Goal: Use online tool/utility: Utilize a website feature to perform a specific function

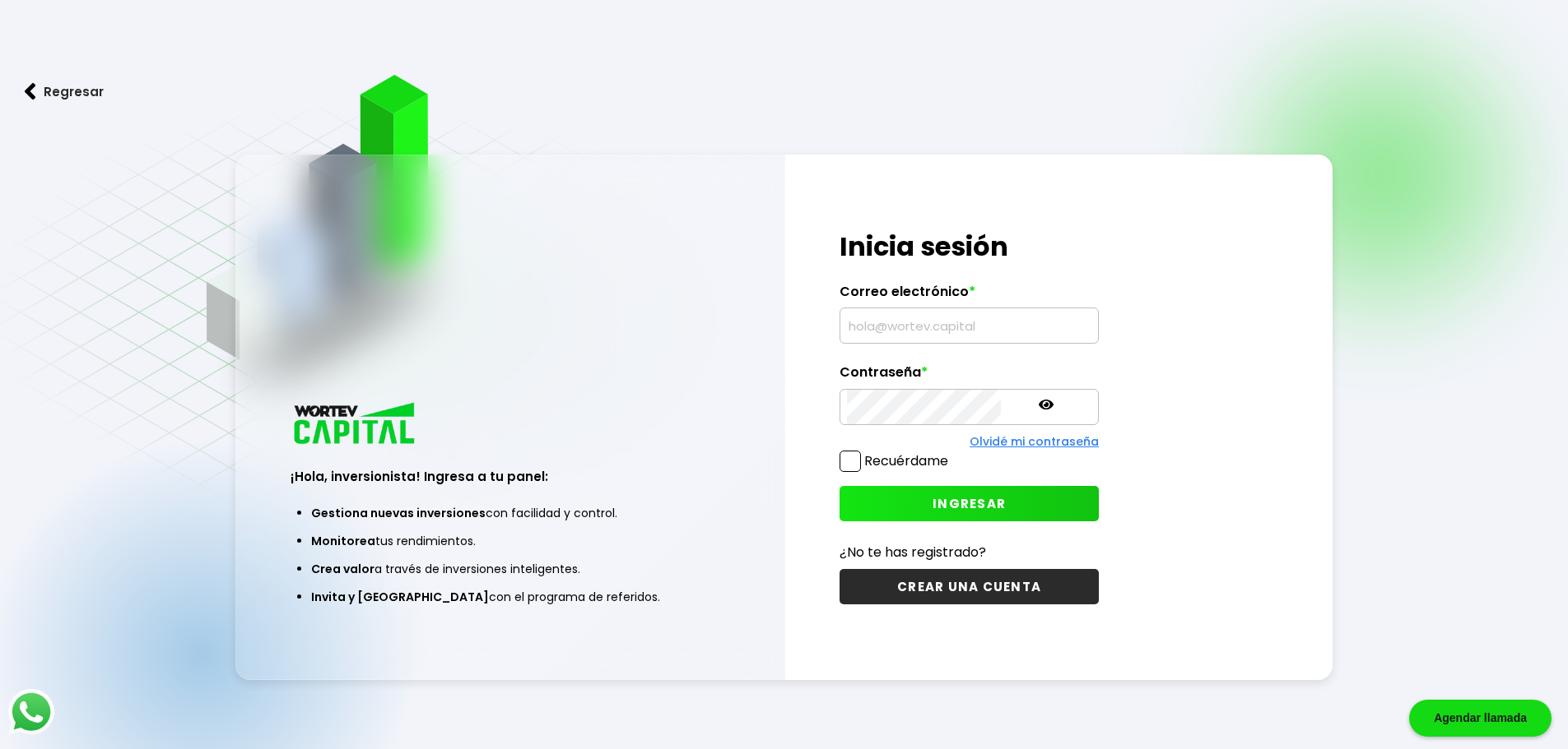
click at [941, 329] on input "text" at bounding box center [968, 326] width 244 height 35
click at [941, 328] on input "text" at bounding box center [968, 326] width 244 height 35
type input "[EMAIL_ADDRESS][DOMAIN_NAME]"
click at [932, 500] on span "INGRESAR" at bounding box center [968, 504] width 73 height 18
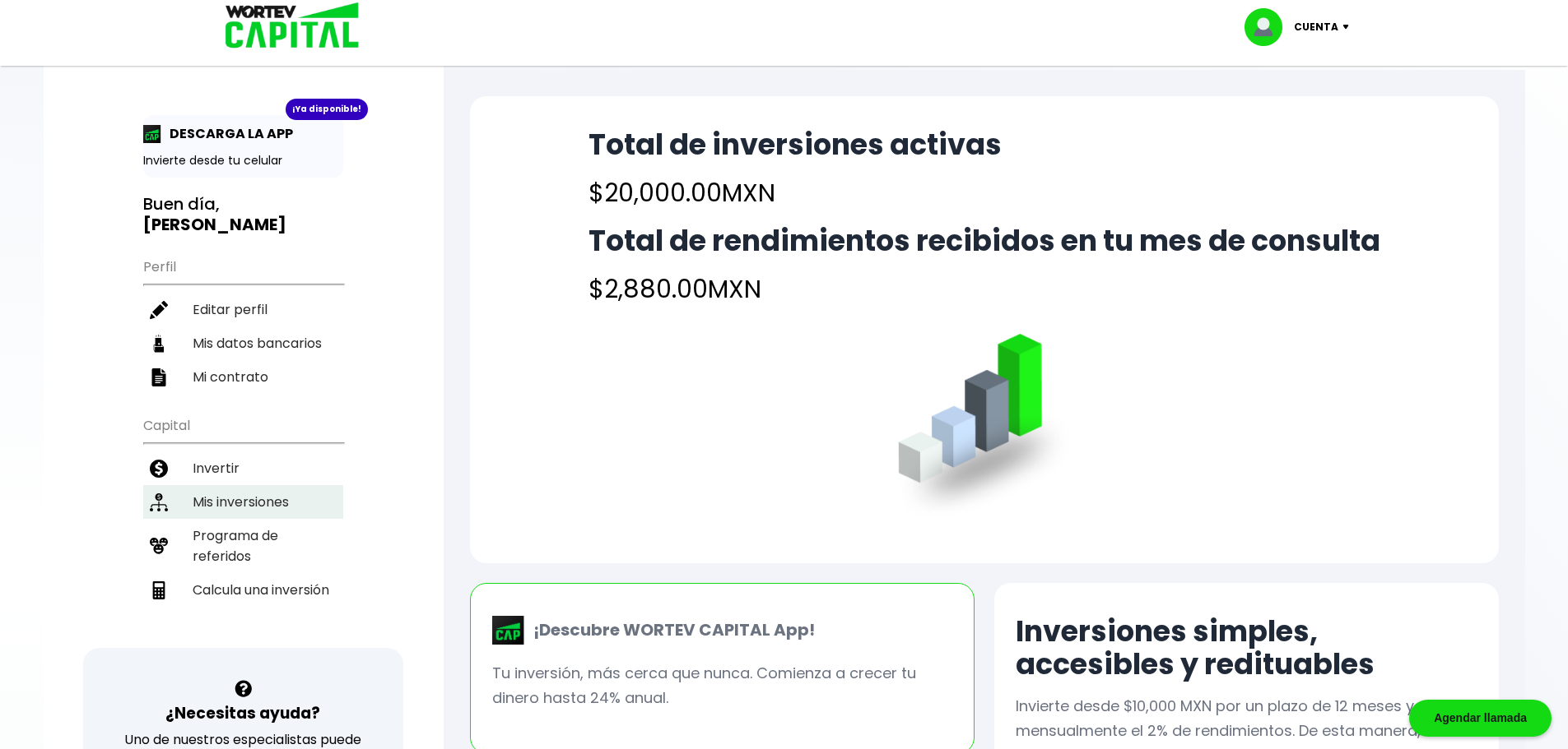
click at [225, 485] on li "Mis inversiones" at bounding box center [243, 502] width 201 height 34
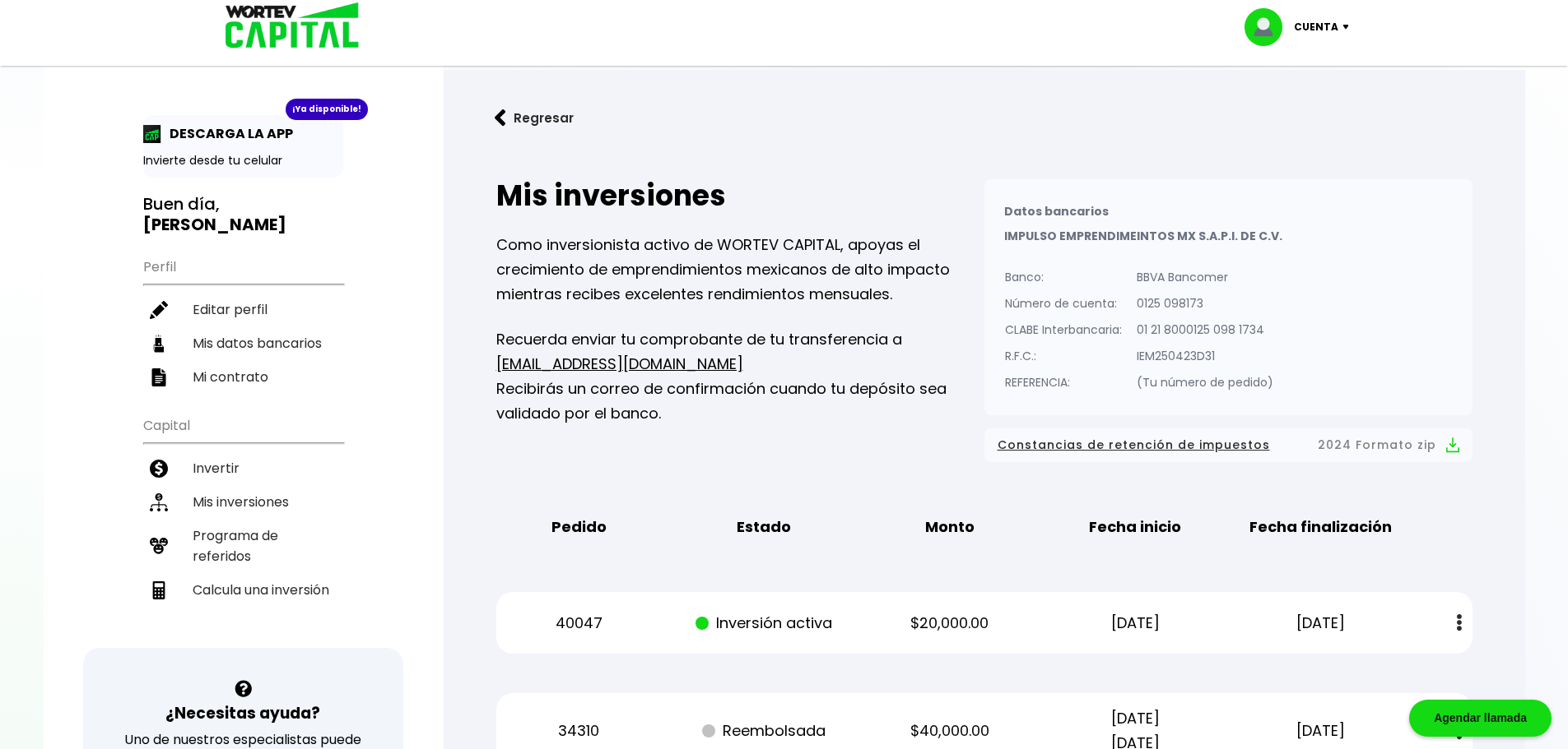
scroll to position [411, 0]
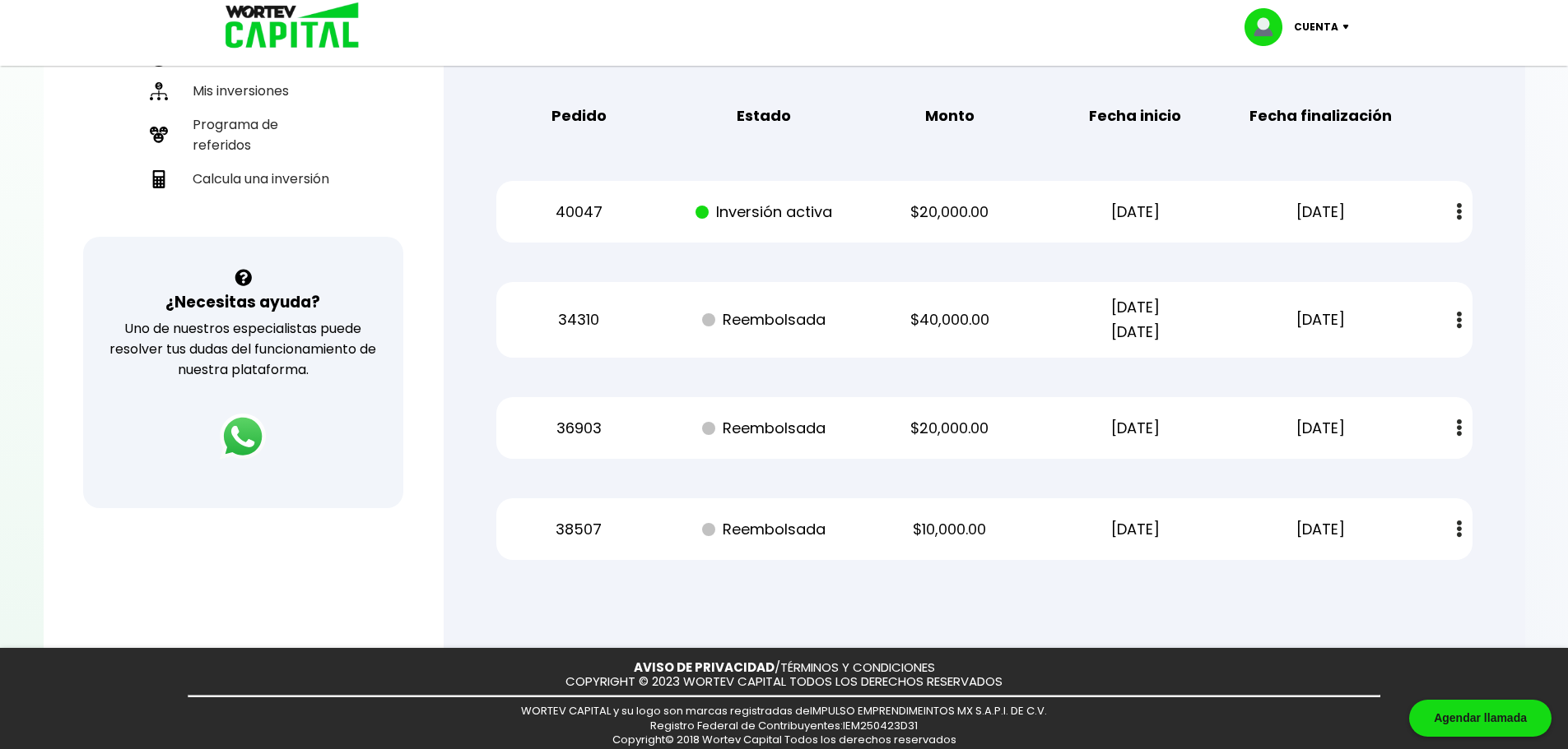
click at [1508, 377] on div "Regresar Mis inversiones Como inversionista activo de WORTEV CAPITAL, apoyas el…" at bounding box center [984, 135] width 1081 height 954
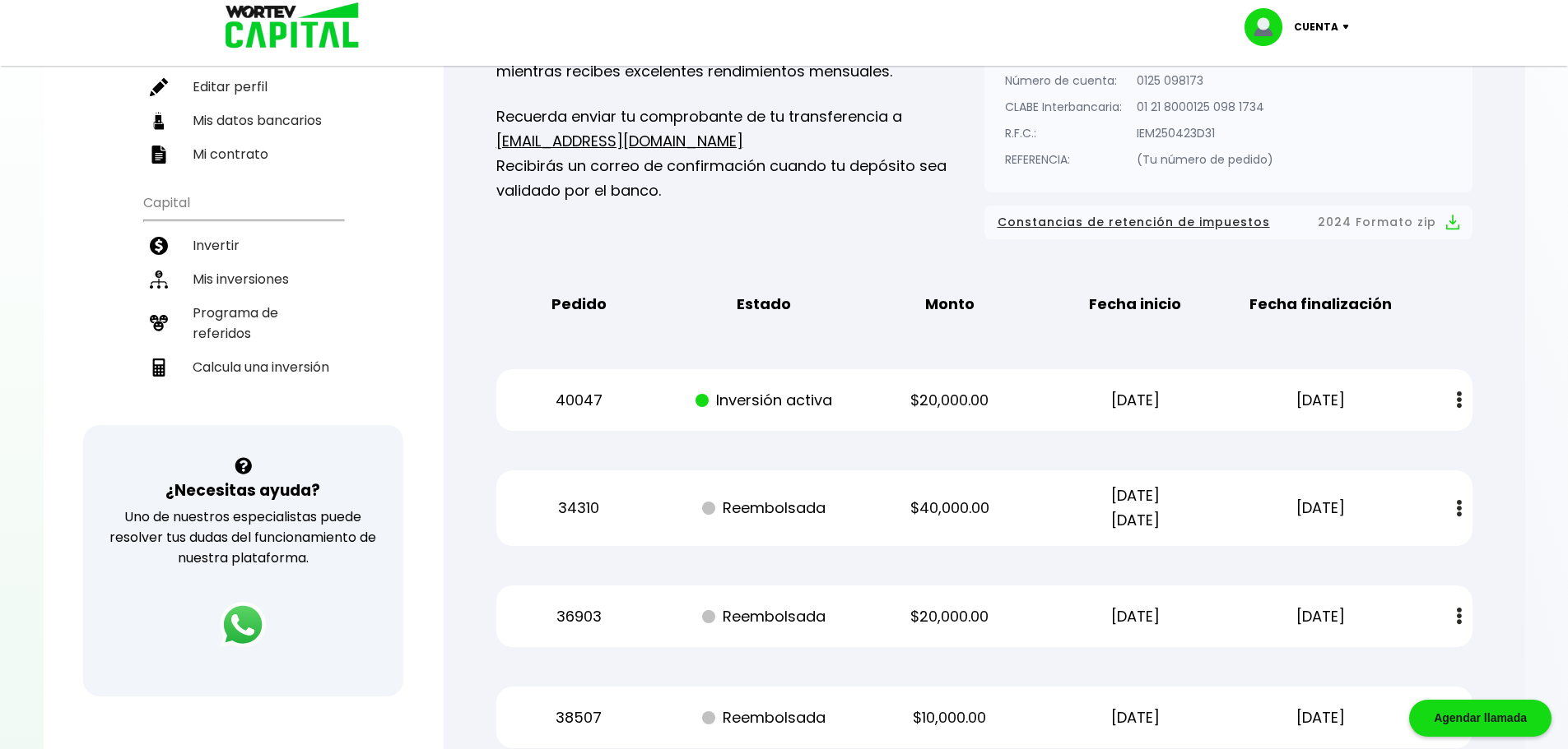
scroll to position [247, 0]
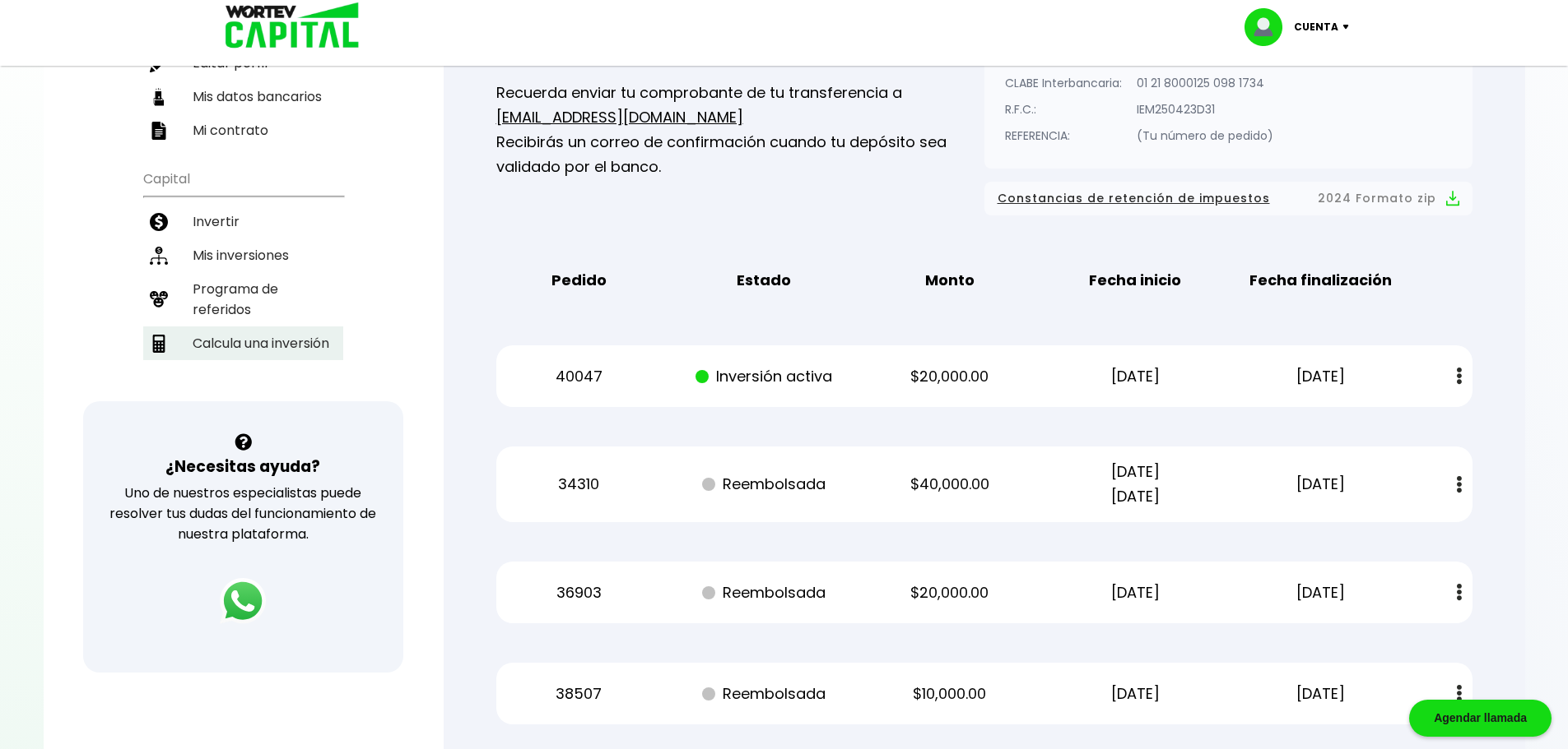
click at [305, 328] on li "Calcula una inversión" at bounding box center [243, 343] width 201 height 34
select select "1"
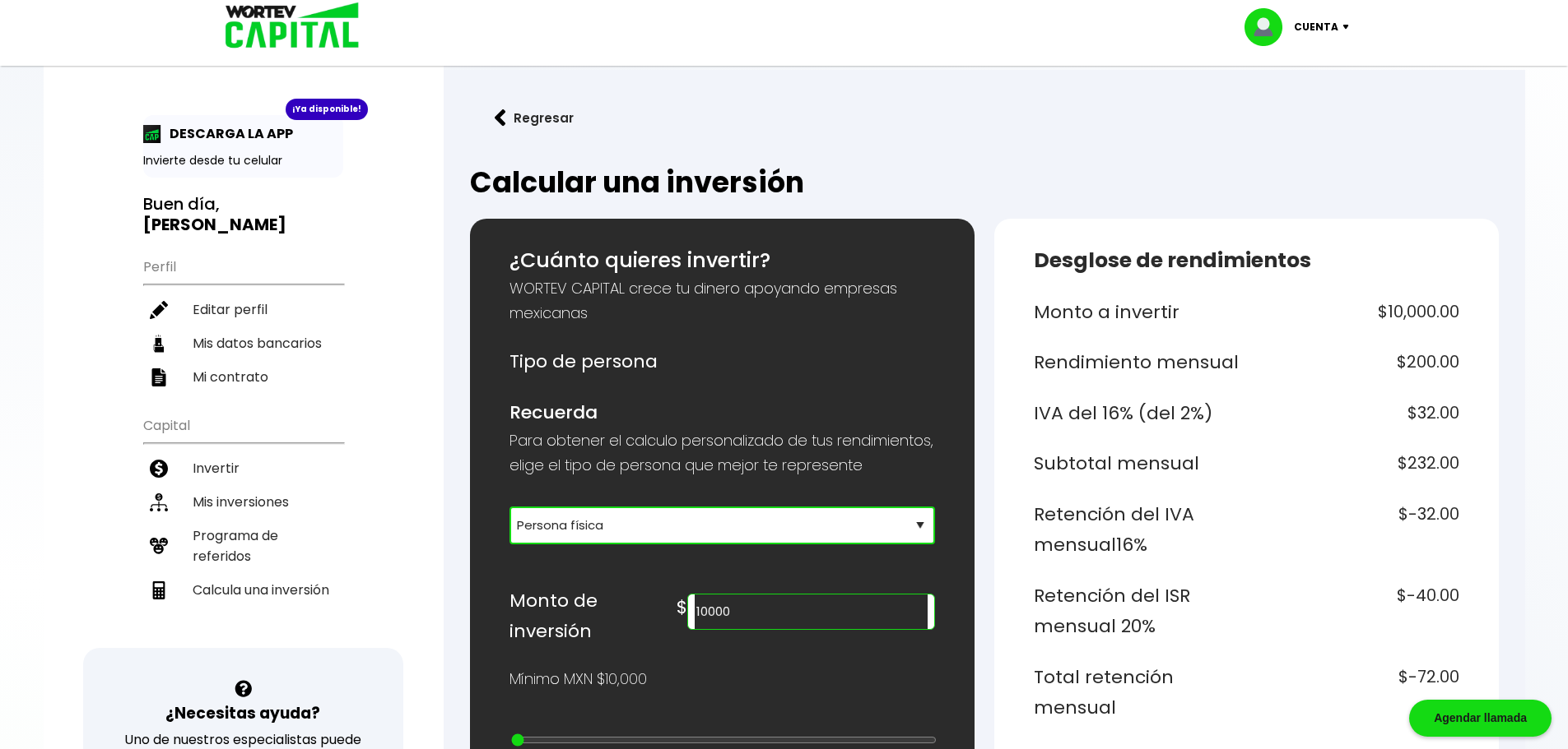
click at [687, 545] on select "Selecciona tu tipo de persona Persona Física que emite factura Persona física P…" at bounding box center [721, 525] width 425 height 38
click at [509, 530] on select "Selecciona tu tipo de persona Persona Física que emite factura Persona física P…" at bounding box center [721, 525] width 425 height 38
click at [780, 629] on input "10000" at bounding box center [811, 612] width 232 height 35
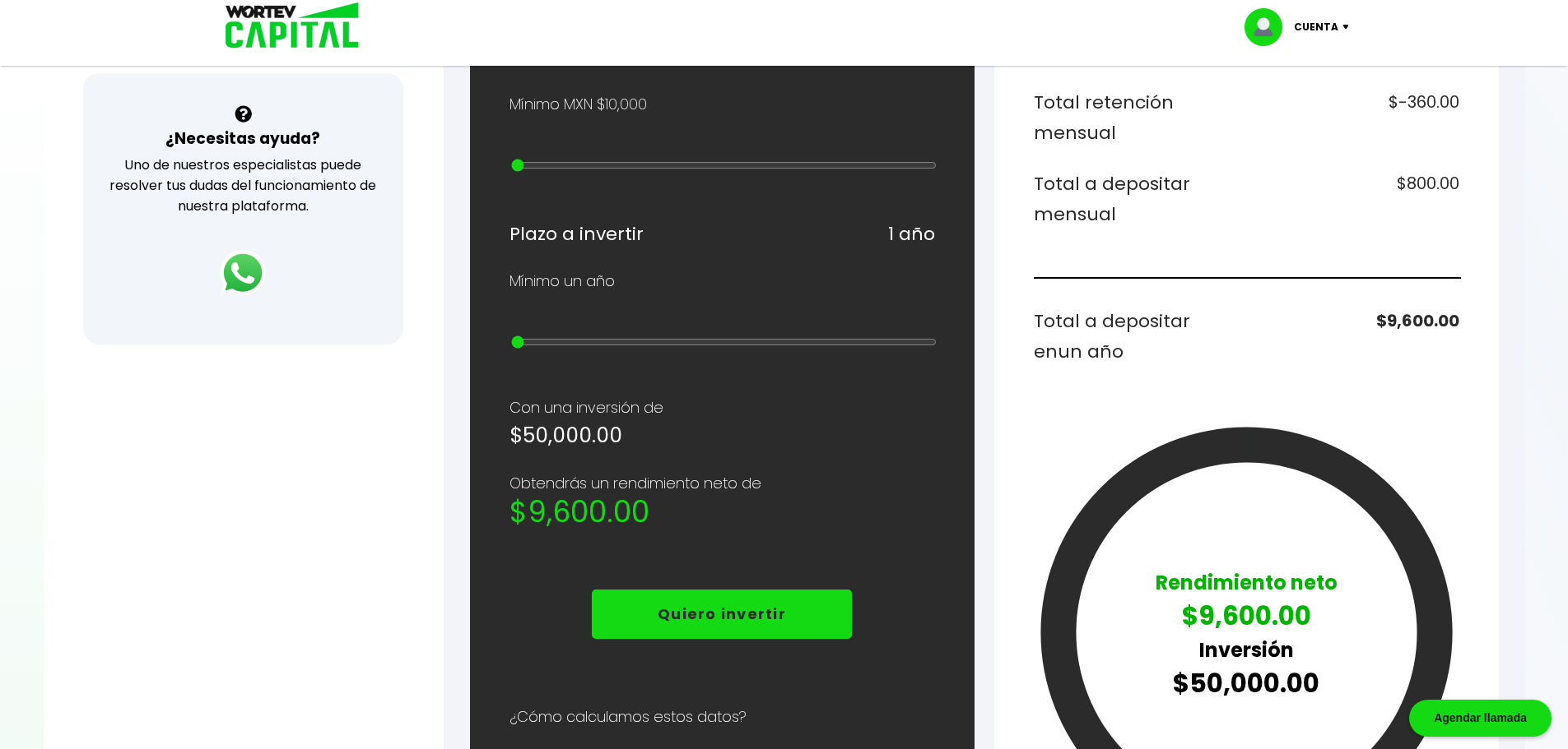
scroll to position [576, 0]
click at [911, 495] on p "Obtendrás un rendimiento neto de" at bounding box center [721, 482] width 425 height 24
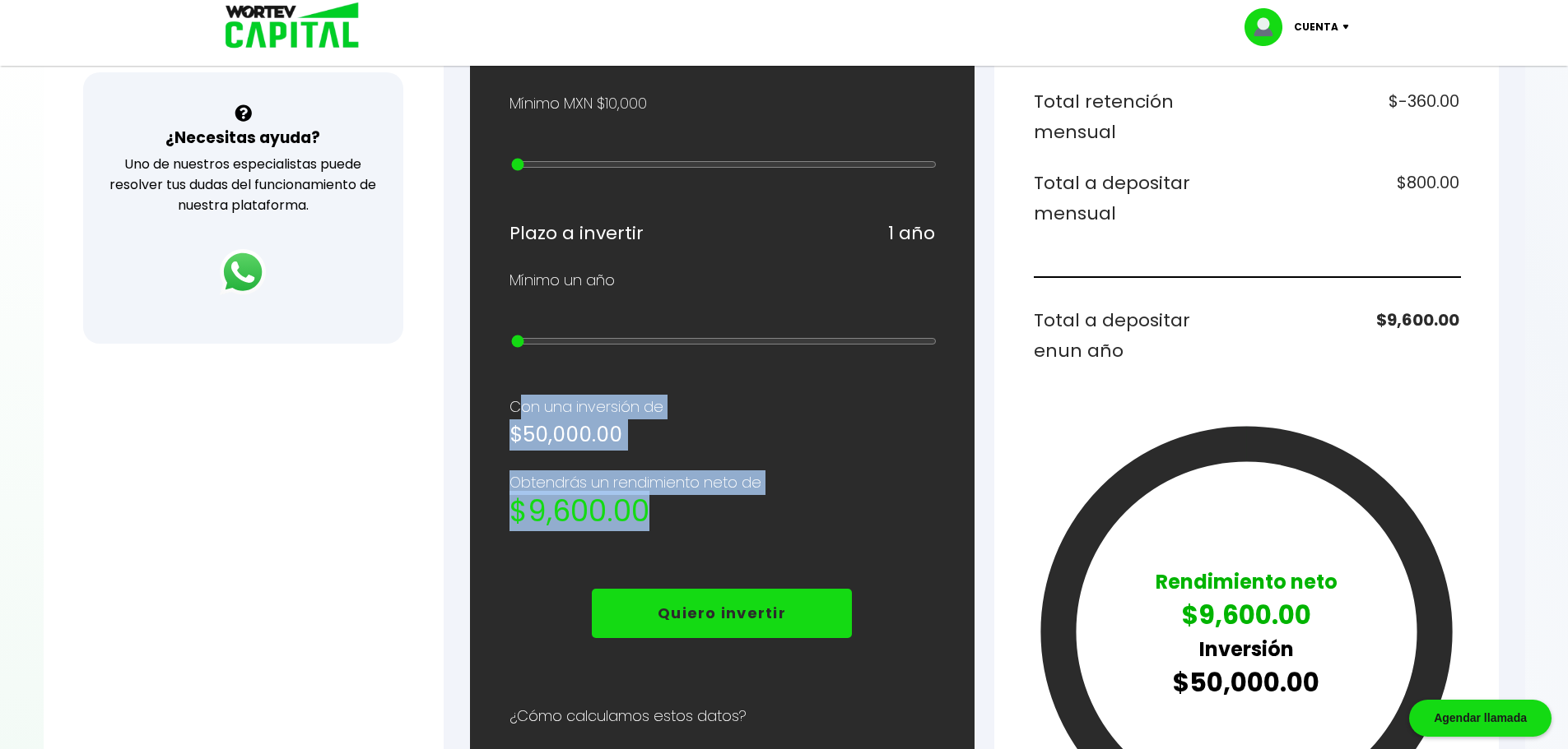
drag, startPoint x: 765, startPoint y: 517, endPoint x: 486, endPoint y: 409, distance: 299.2
click at [486, 409] on div "¿Cuánto quieres invertir? WORTEV CAPITAL crece tu dinero apoyando empresas mexi…" at bounding box center [722, 333] width 504 height 1379
click at [724, 527] on h2 "$9,600.00" at bounding box center [721, 512] width 425 height 33
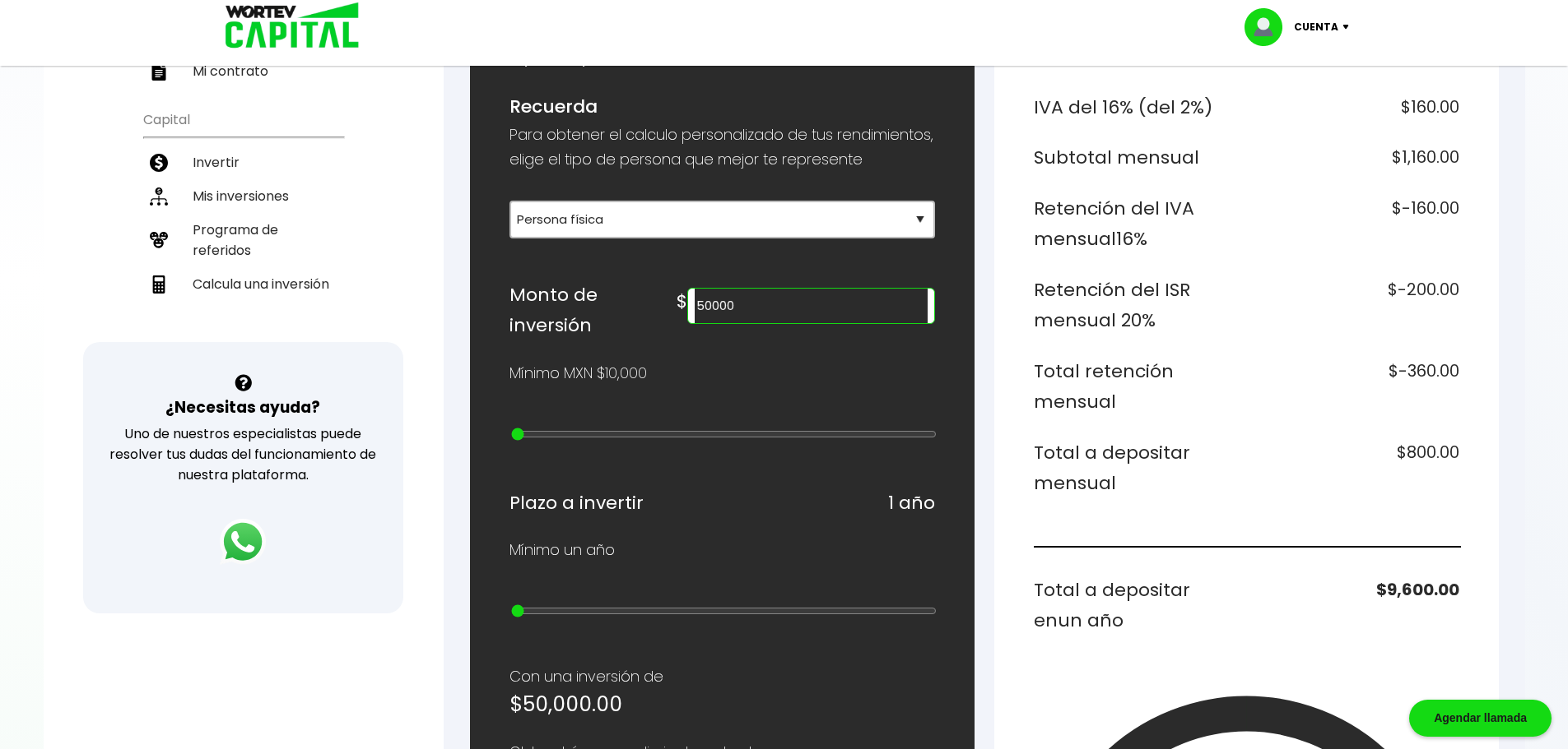
scroll to position [329, 0]
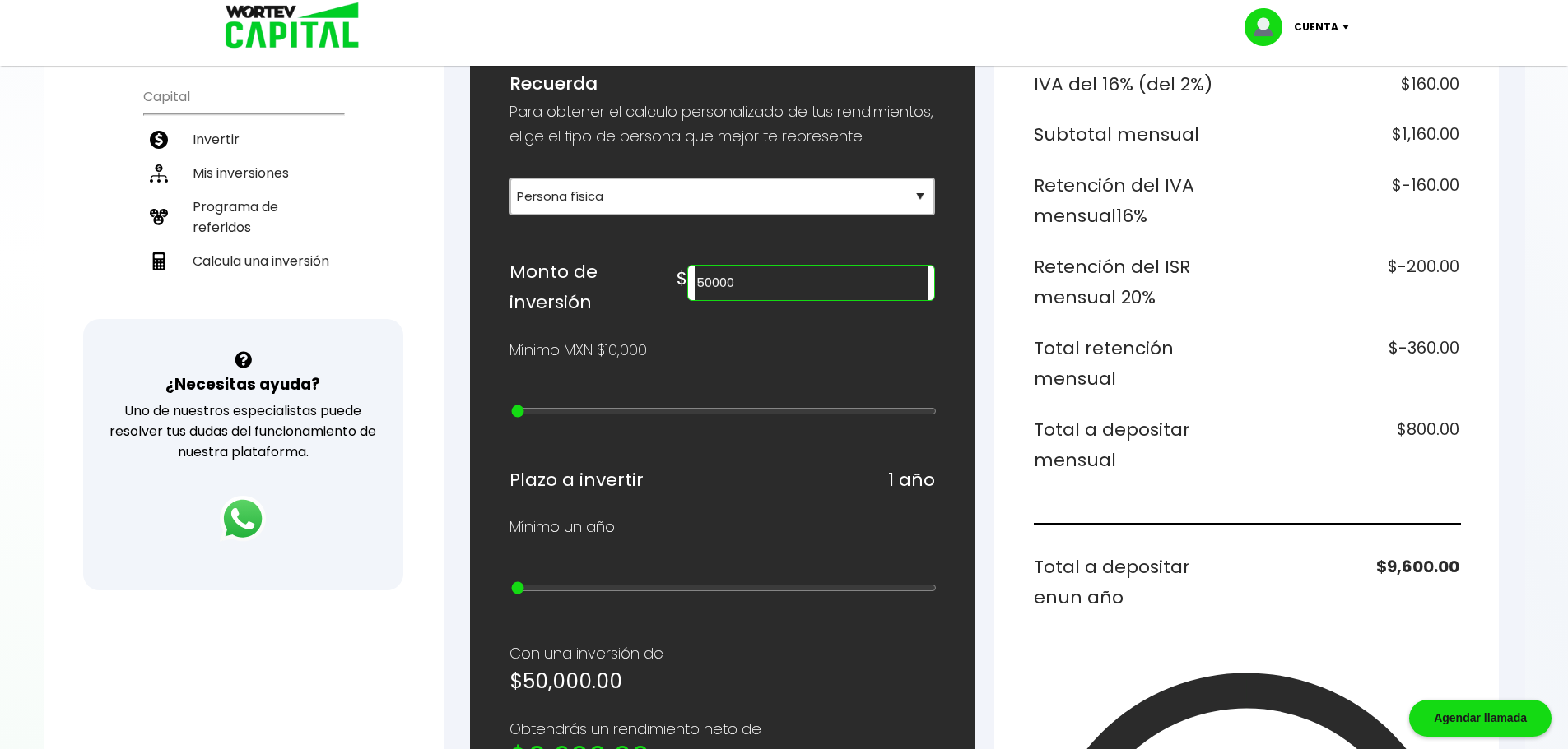
drag, startPoint x: 1104, startPoint y: 467, endPoint x: 1028, endPoint y: 430, distance: 84.5
click at [1028, 430] on div "Desglose de rendimientos Monto a invertir $50,000.00 Rendimiento mensual $1,000…" at bounding box center [1247, 580] width 504 height 1379
click at [782, 301] on input "50000" at bounding box center [811, 283] width 232 height 35
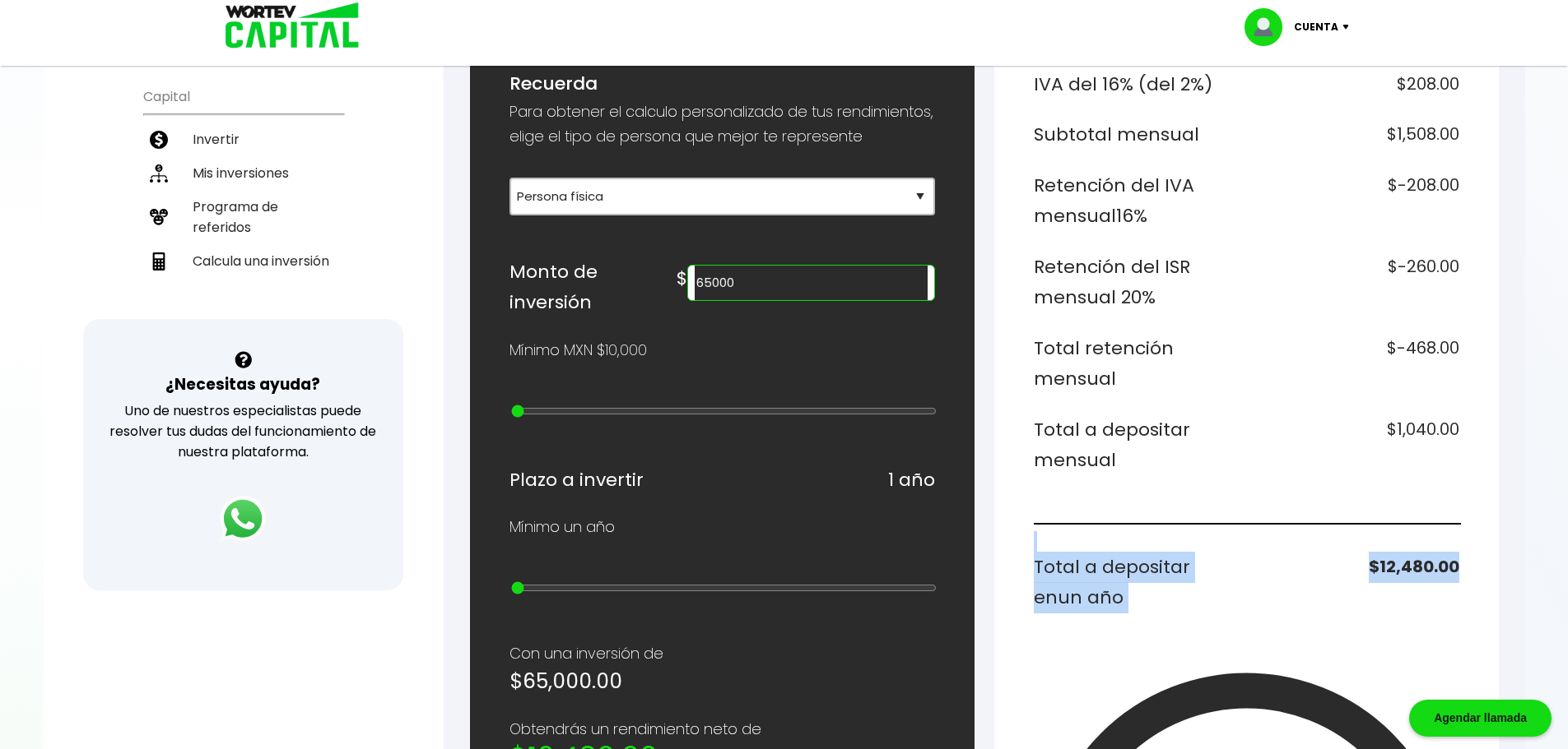
drag, startPoint x: 1469, startPoint y: 567, endPoint x: 1026, endPoint y: 551, distance: 443.3
click at [1026, 551] on div "Desglose de rendimientos Monto a invertir $65,000.00 Rendimiento mensual $1,300…" at bounding box center [1247, 580] width 504 height 1379
click at [1149, 584] on h6 "Total a depositar en un año" at bounding box center [1137, 582] width 206 height 61
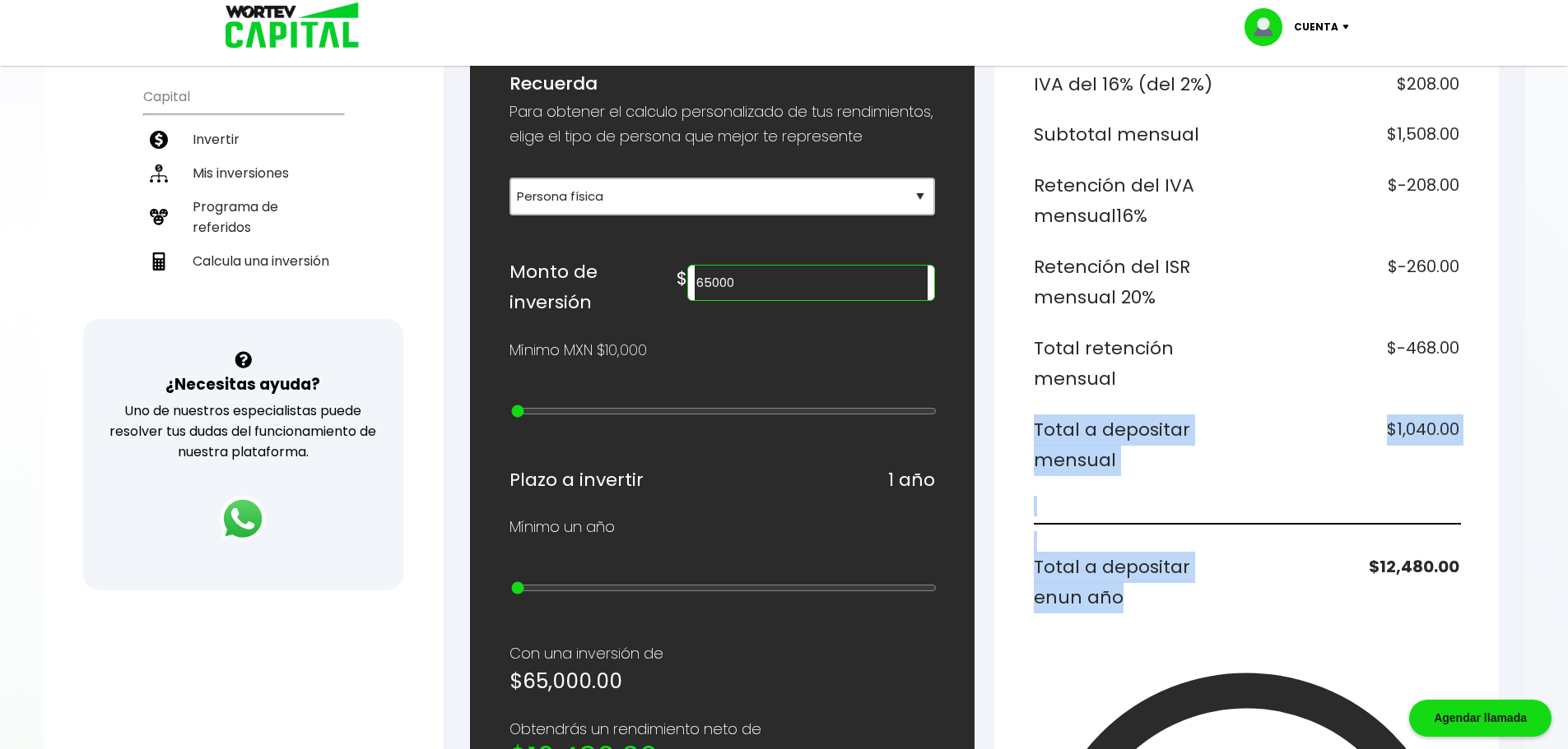
drag, startPoint x: 1128, startPoint y: 600, endPoint x: 1043, endPoint y: 515, distance: 120.2
click at [1043, 515] on div "Monto a invertir $65,000.00 Rendimiento mensual $1,300.00 IVA del 16% (del 2%) …" at bounding box center [1246, 532] width 425 height 1129
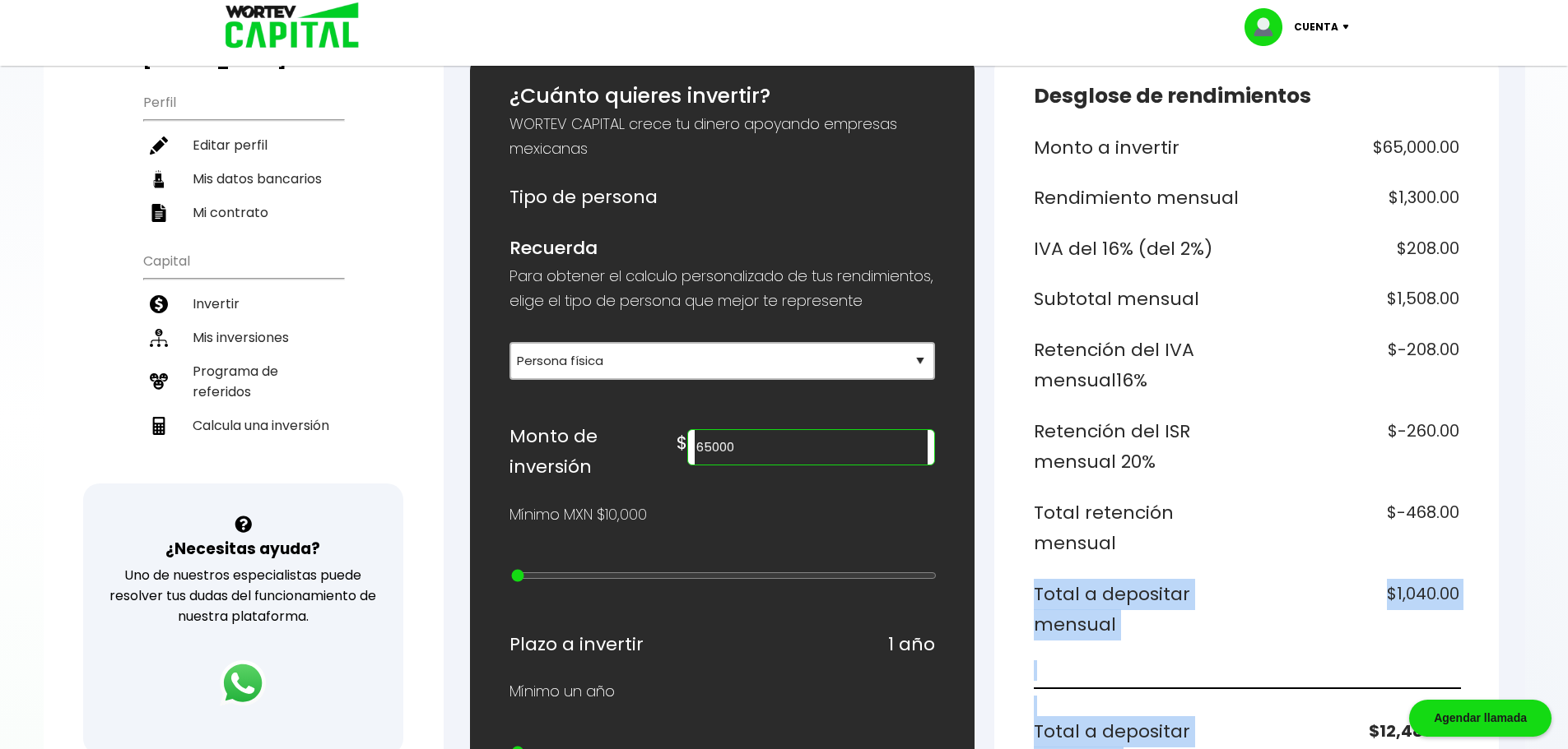
scroll to position [0, 0]
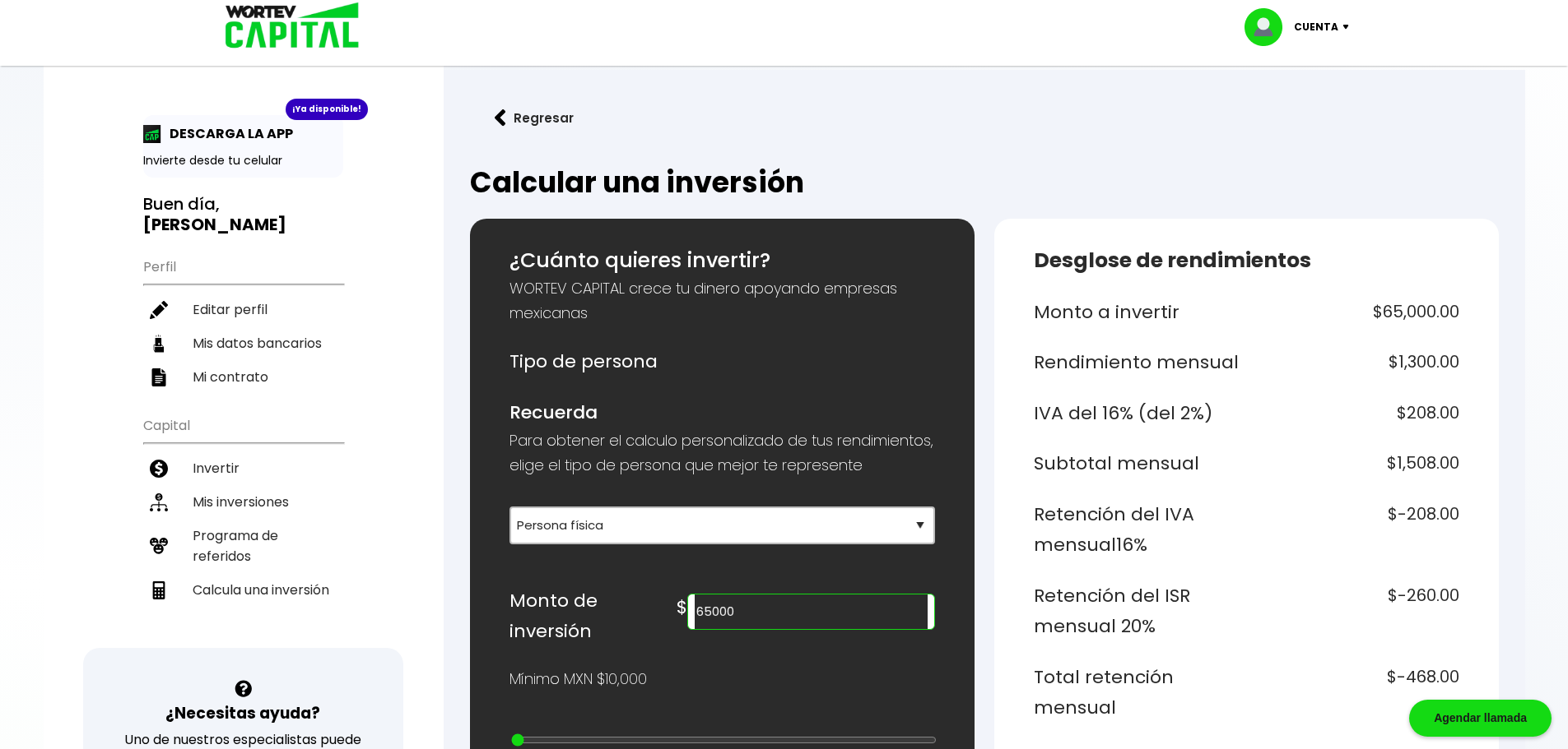
click at [788, 629] on input "65000" at bounding box center [811, 612] width 232 height 35
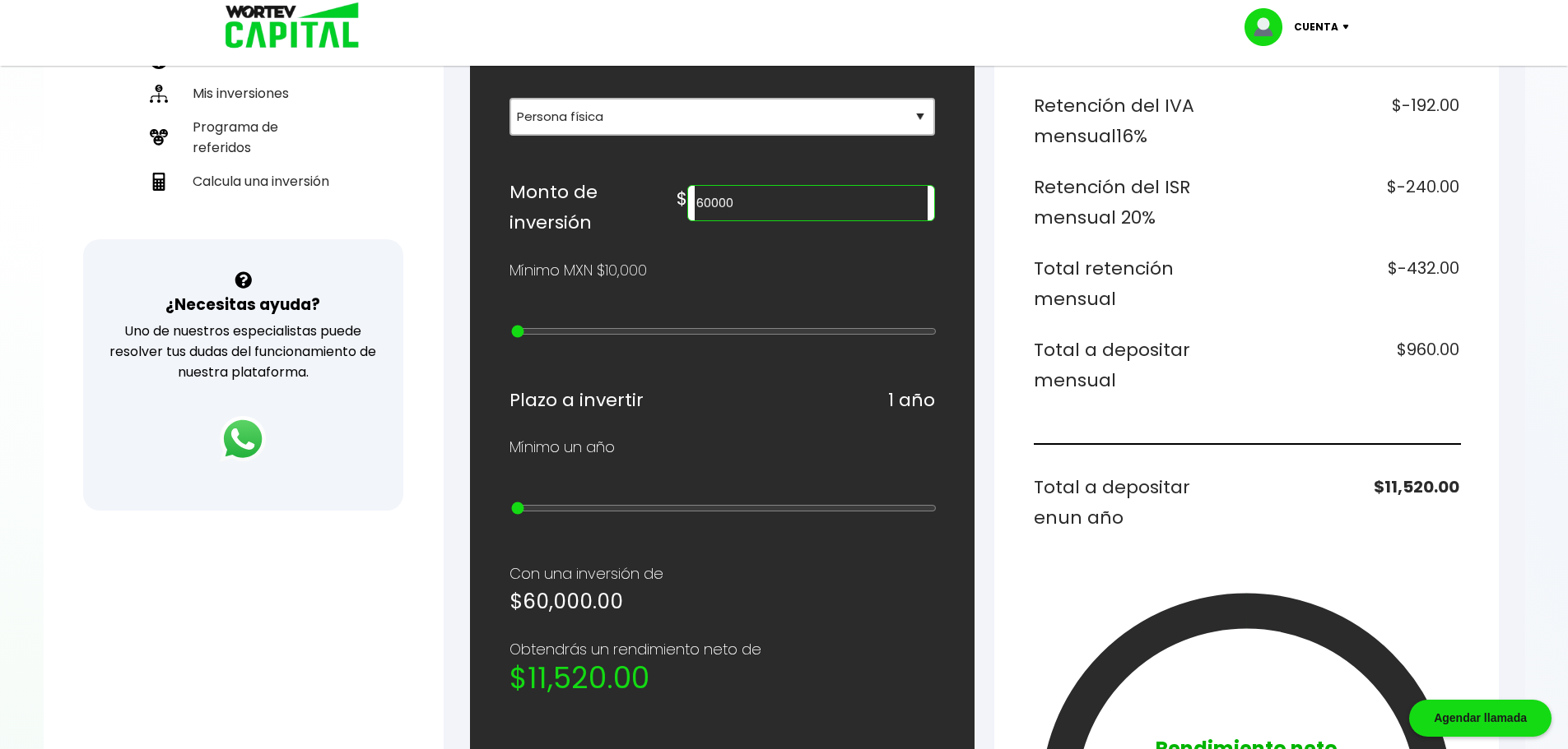
scroll to position [411, 0]
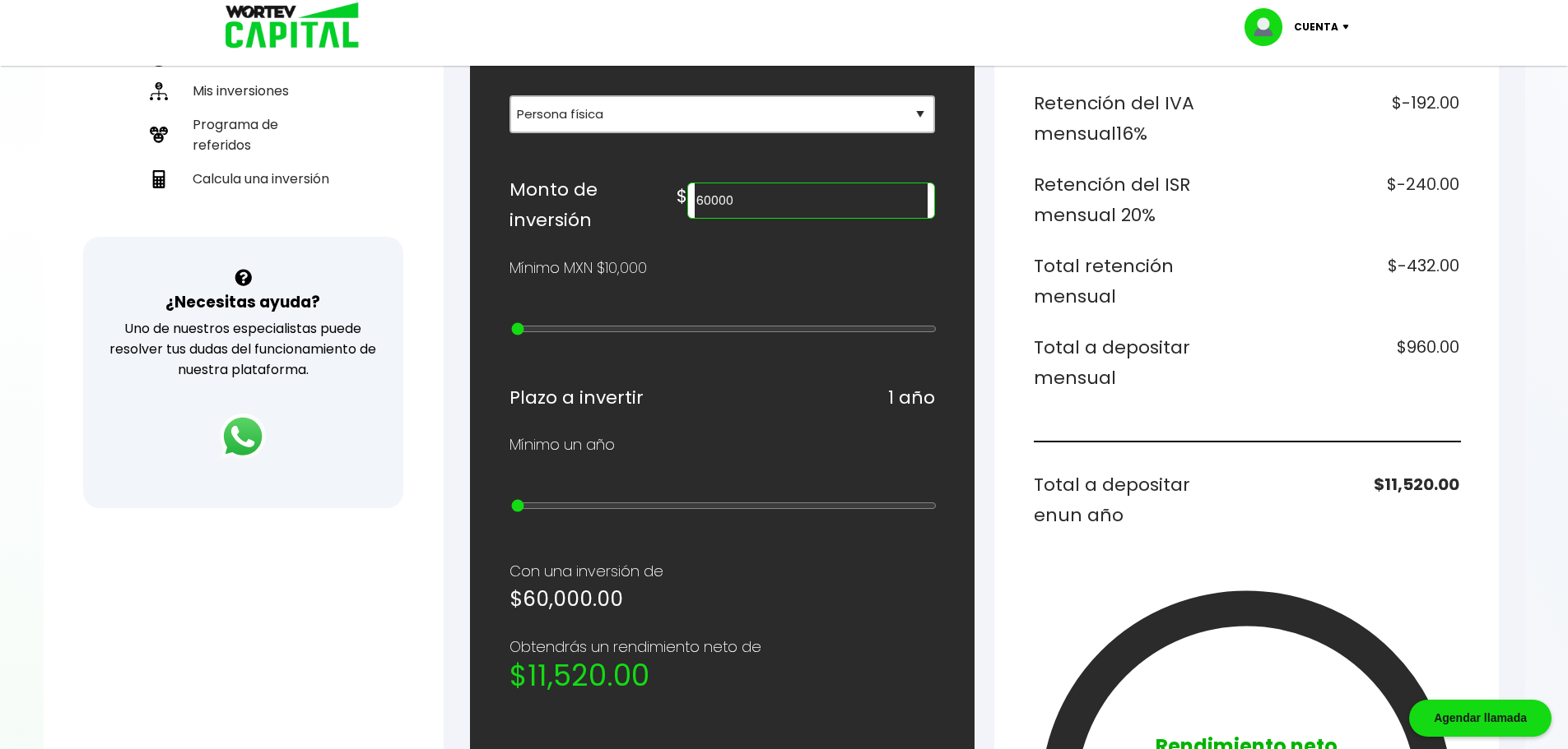
type input "60000"
click at [1512, 410] on div "Regresar Calcular una inversión ¿Cuánto quieres invertir? WORTEV CAPITAL crece …" at bounding box center [984, 443] width 1081 height 1568
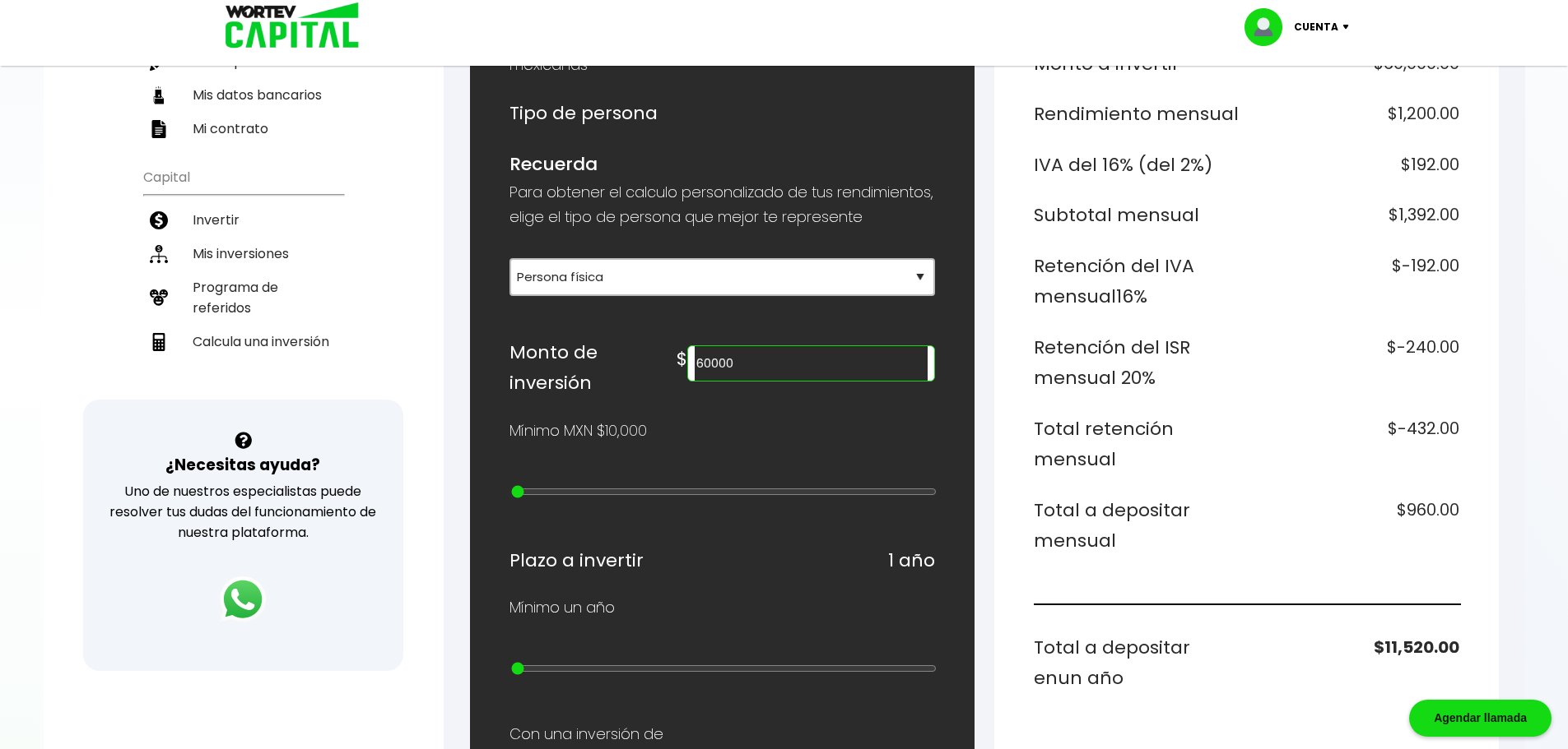
scroll to position [83, 0]
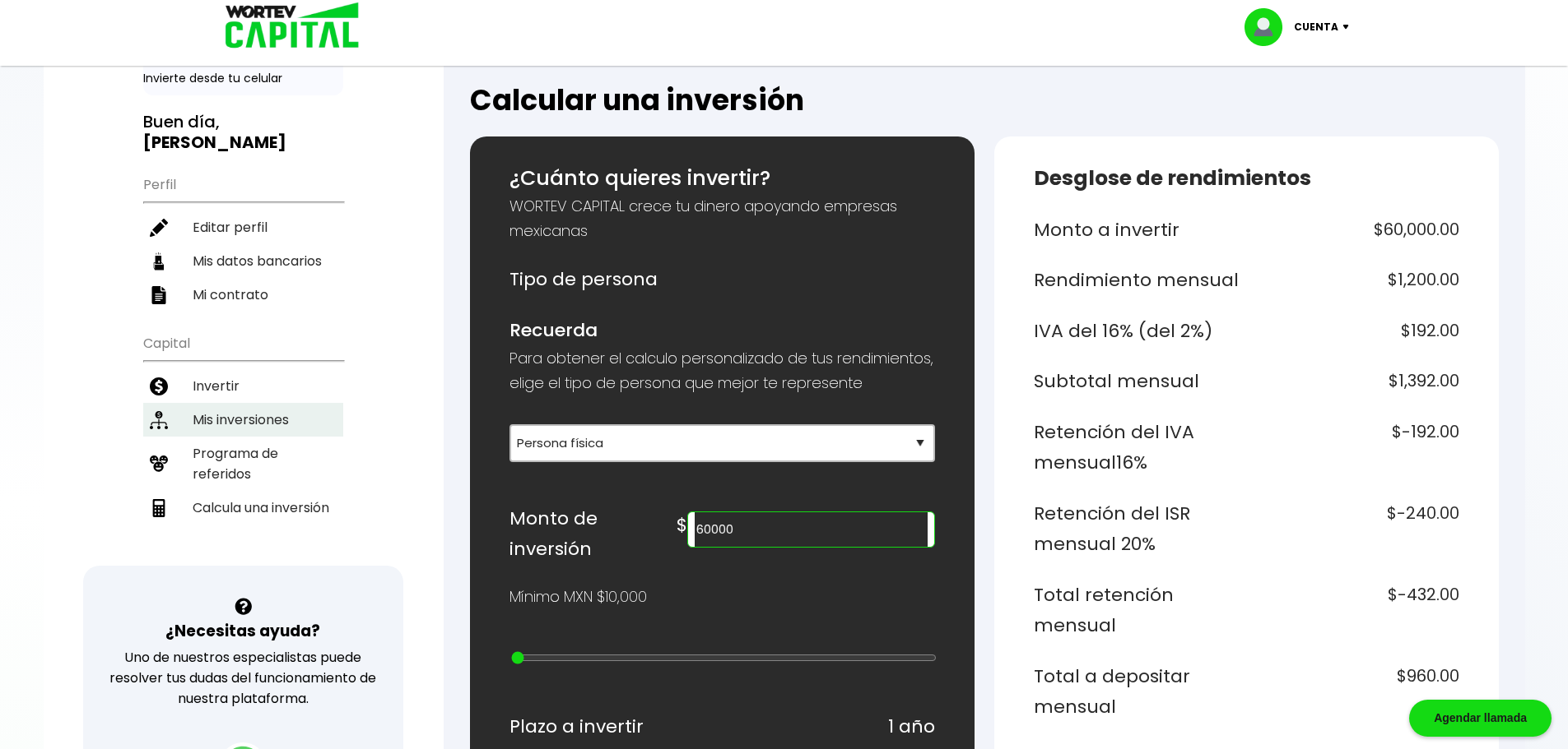
click at [255, 403] on li "Mis inversiones" at bounding box center [243, 419] width 201 height 34
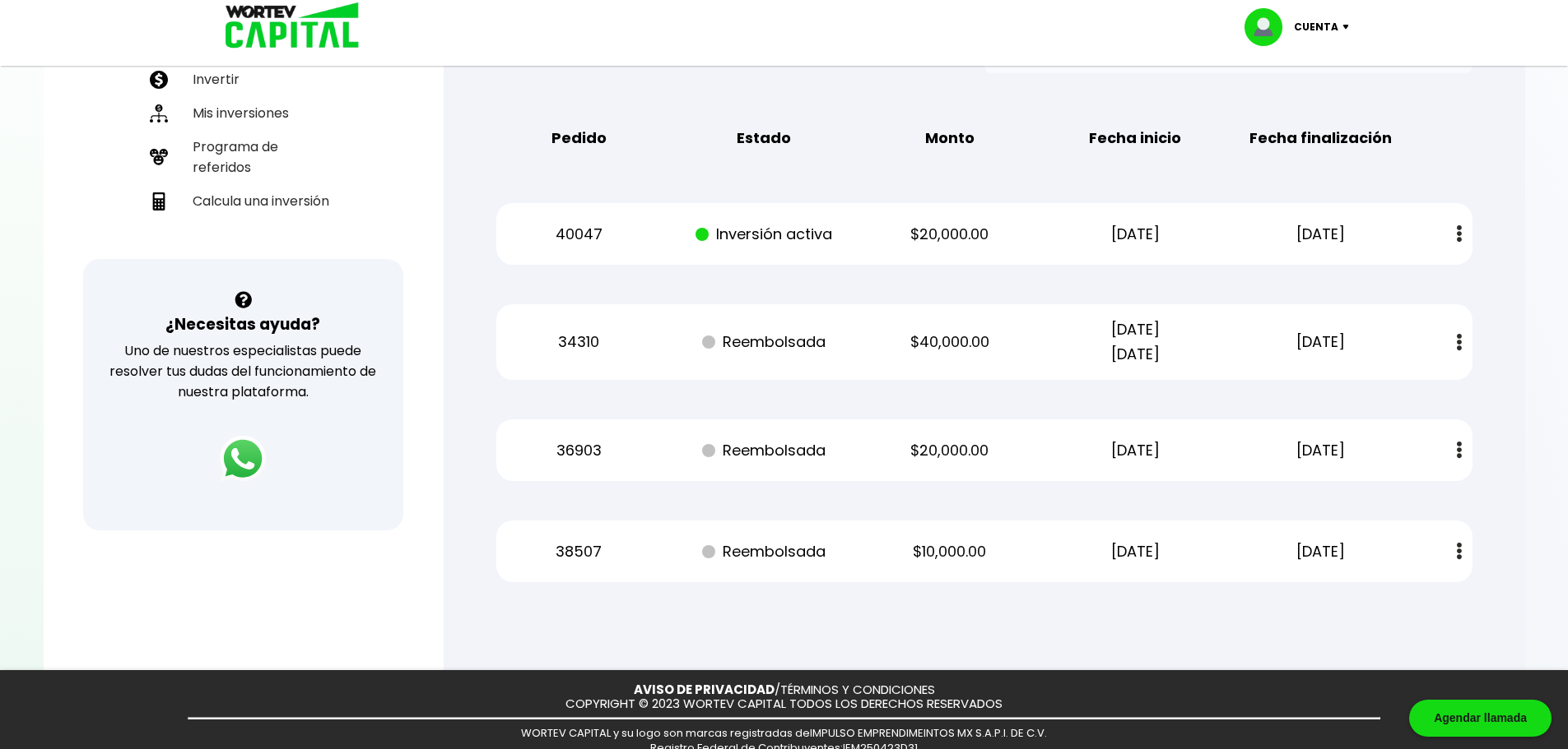
scroll to position [411, 0]
